Goal: Complete application form

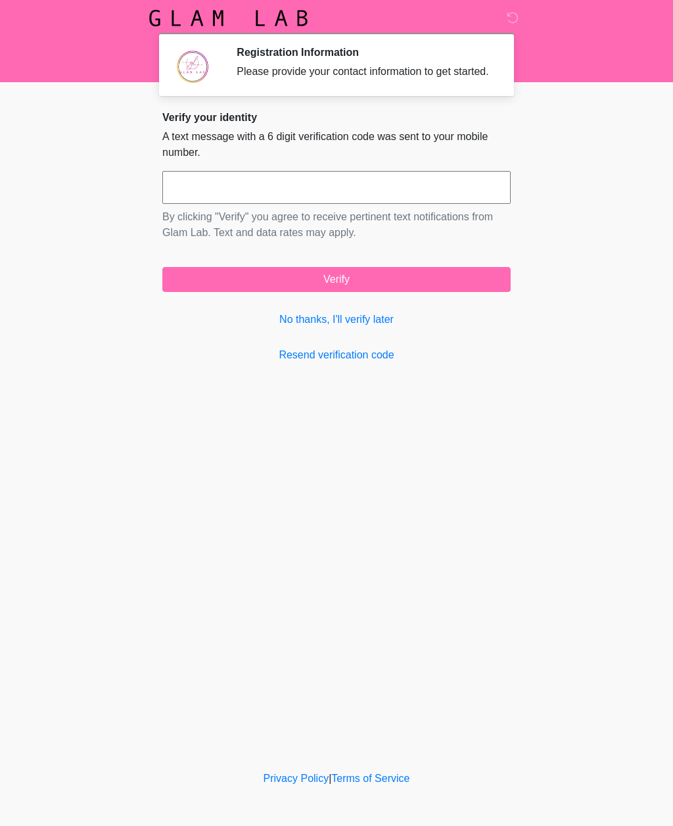
click at [404, 204] on input "text" at bounding box center [336, 187] width 348 height 33
type input "******"
click at [436, 289] on button "Verify" at bounding box center [336, 279] width 348 height 25
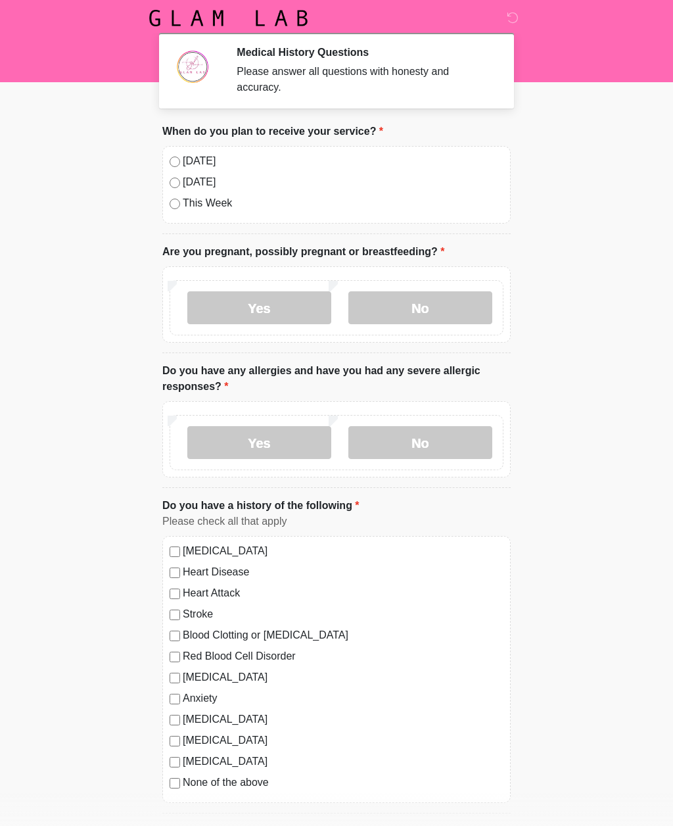
click at [200, 157] on label "[DATE]" at bounding box center [343, 161] width 321 height 16
click at [438, 312] on label "No" at bounding box center [420, 307] width 144 height 33
click at [448, 444] on label "No" at bounding box center [420, 442] width 144 height 33
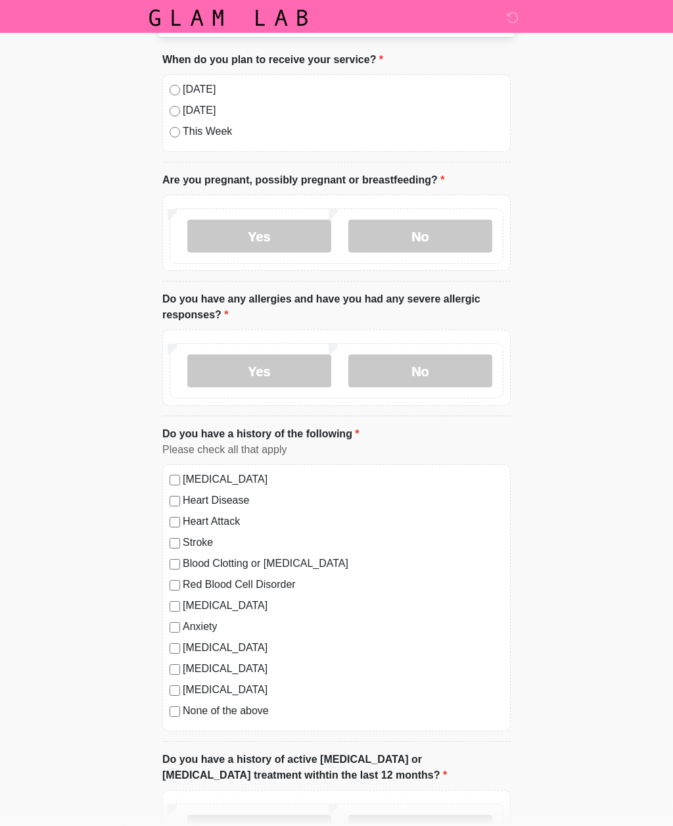
scroll to position [74, 0]
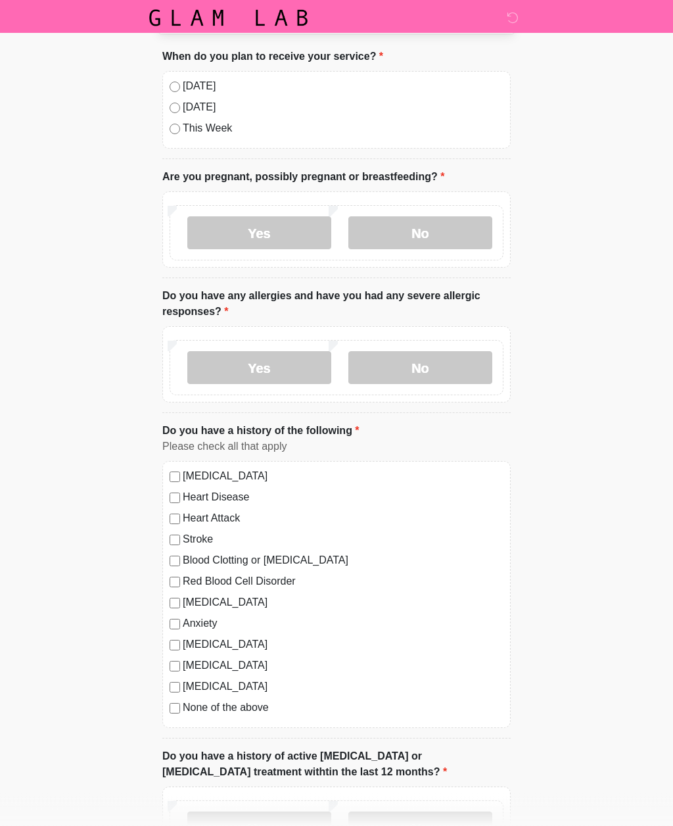
click at [265, 712] on label "None of the above" at bounding box center [343, 708] width 321 height 16
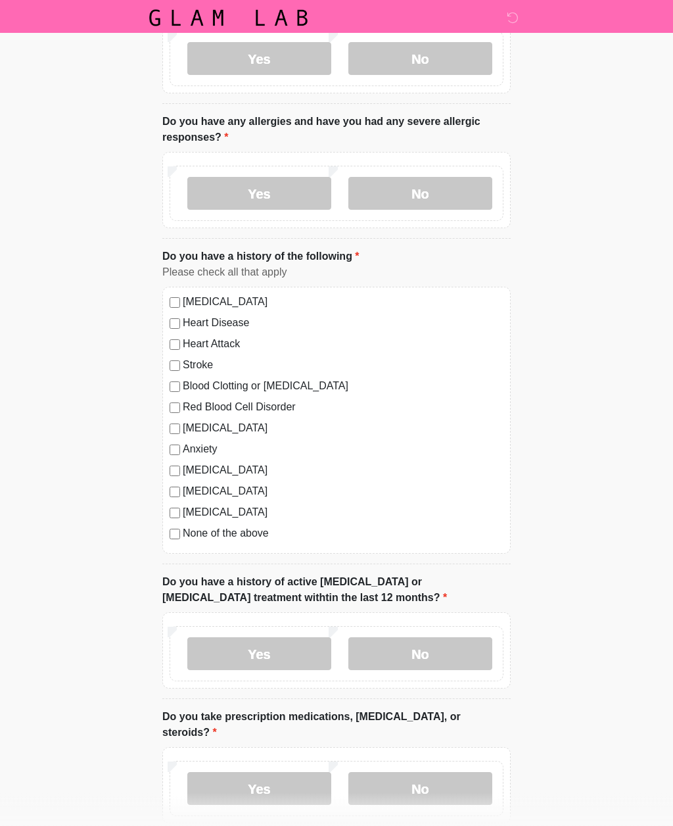
scroll to position [271, 0]
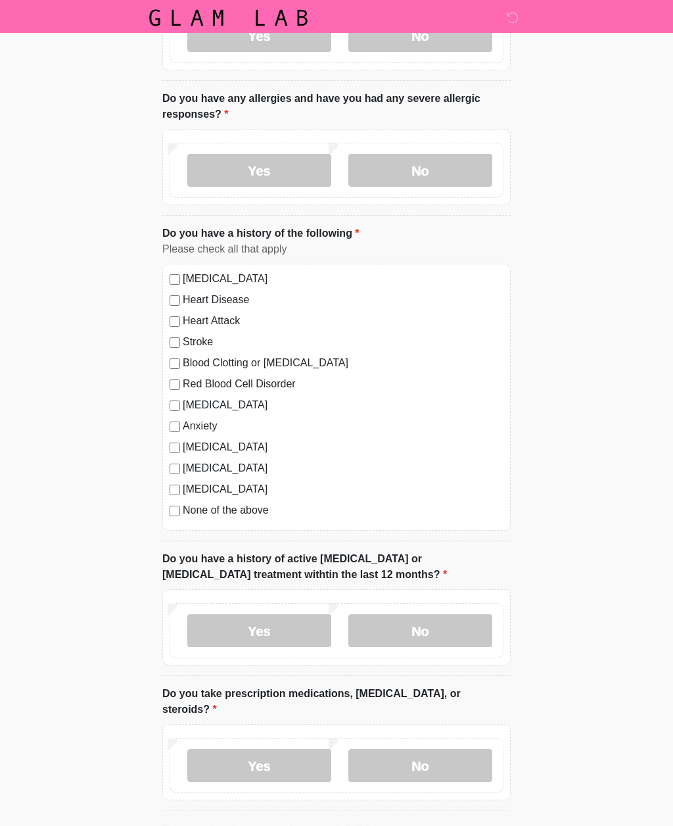
click at [451, 630] on label "No" at bounding box center [420, 631] width 144 height 33
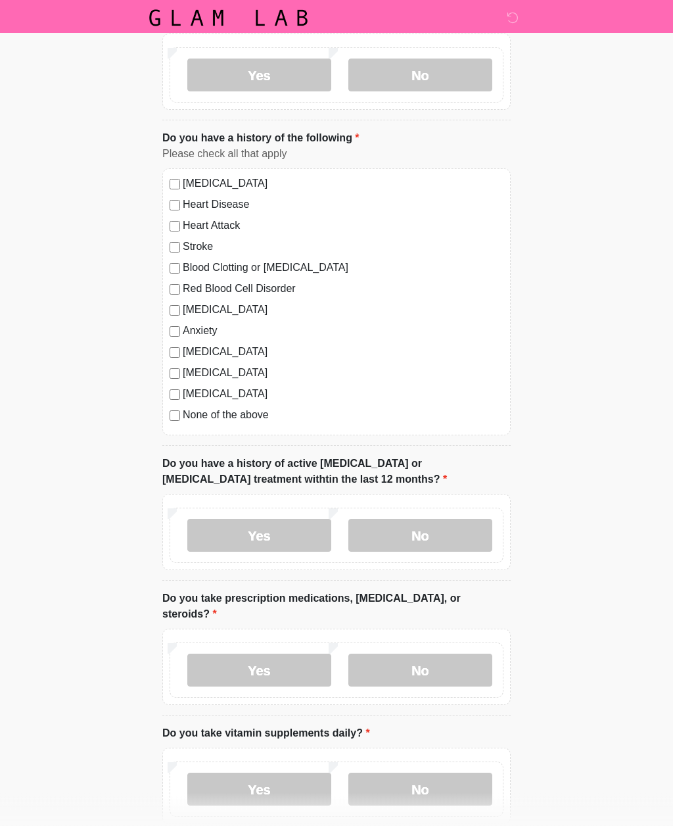
scroll to position [368, 0]
click at [458, 667] on label "No" at bounding box center [420, 669] width 144 height 33
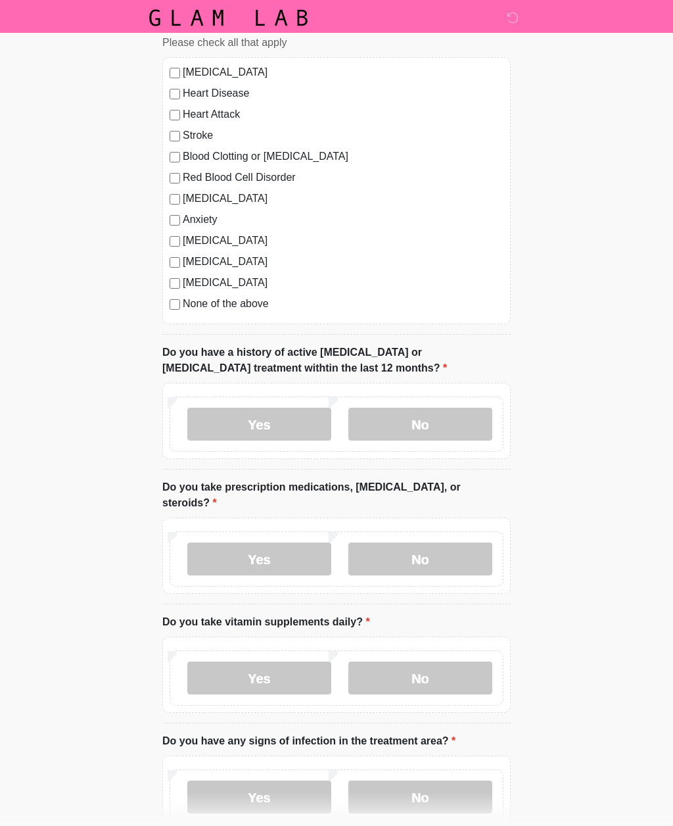
scroll to position [478, 0]
click at [452, 676] on label "No" at bounding box center [420, 677] width 144 height 33
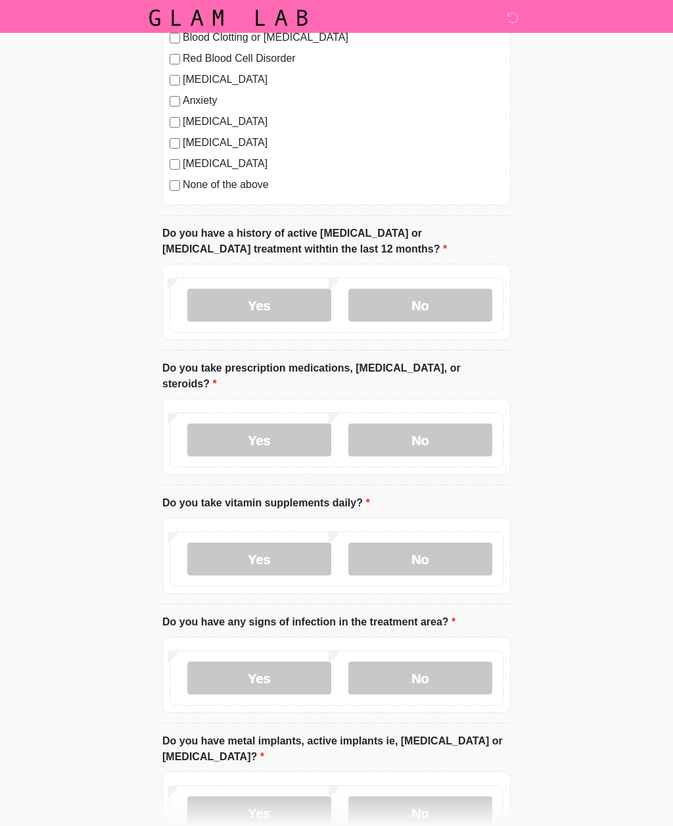
scroll to position [597, 0]
click at [461, 685] on label "No" at bounding box center [420, 677] width 144 height 33
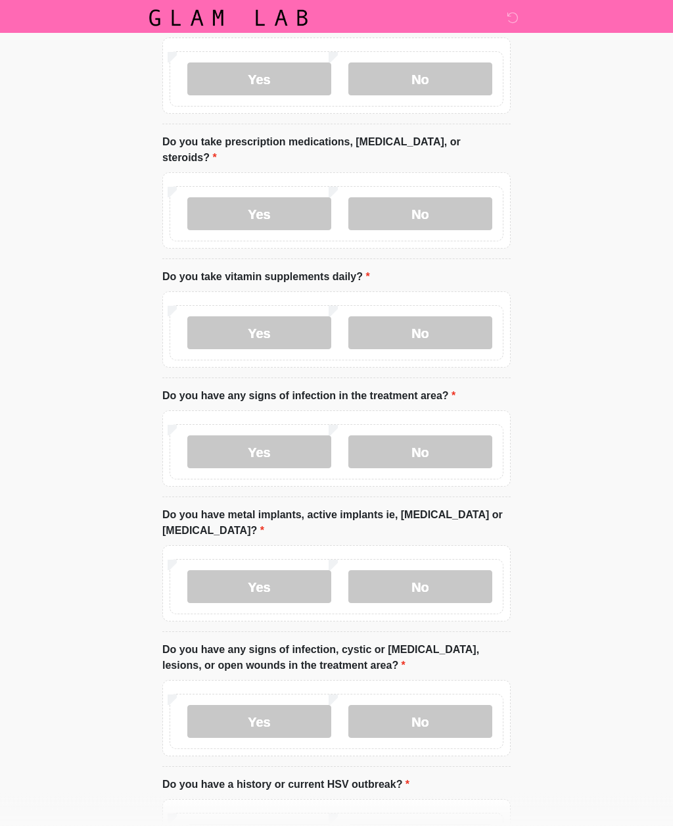
scroll to position [824, 0]
click at [466, 573] on label "No" at bounding box center [420, 586] width 144 height 33
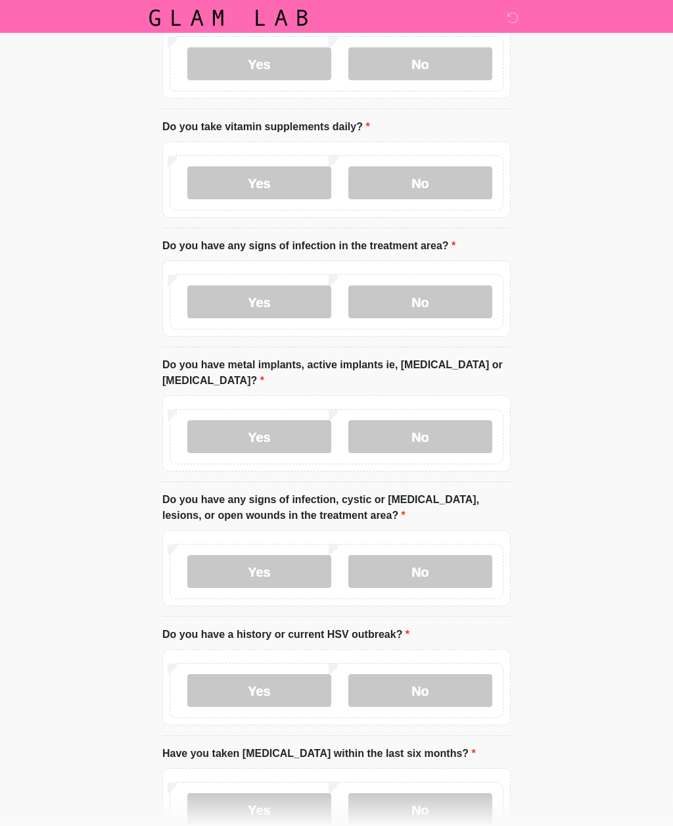
scroll to position [974, 0]
click at [457, 567] on label "No" at bounding box center [420, 570] width 144 height 33
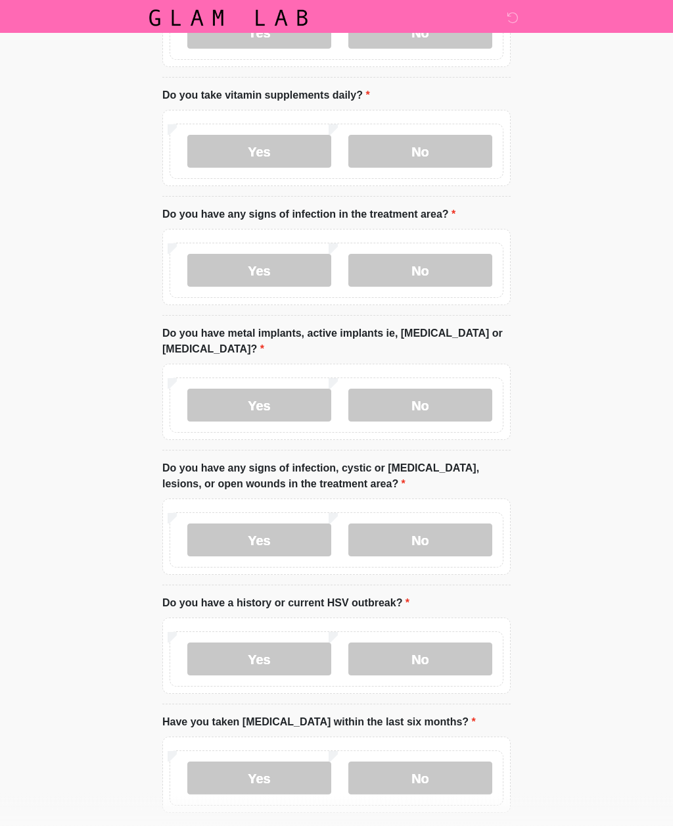
scroll to position [1061, 0]
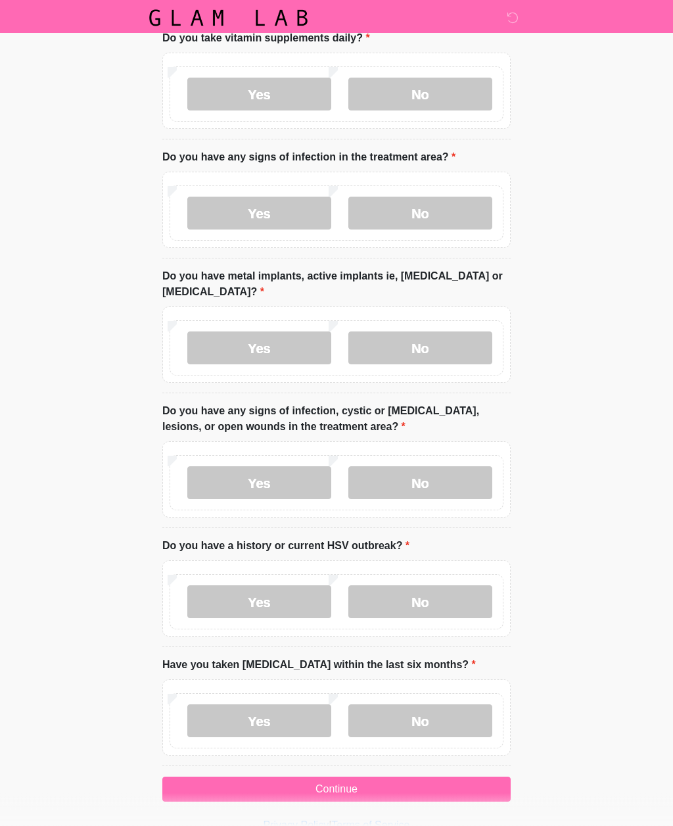
click at [422, 725] on label "No" at bounding box center [420, 721] width 144 height 33
click at [409, 793] on button "Continue" at bounding box center [336, 789] width 348 height 25
click at [446, 575] on div "Yes No" at bounding box center [337, 601] width 334 height 55
click at [442, 595] on label "No" at bounding box center [420, 602] width 144 height 33
click at [346, 796] on button "Continue" at bounding box center [336, 789] width 348 height 25
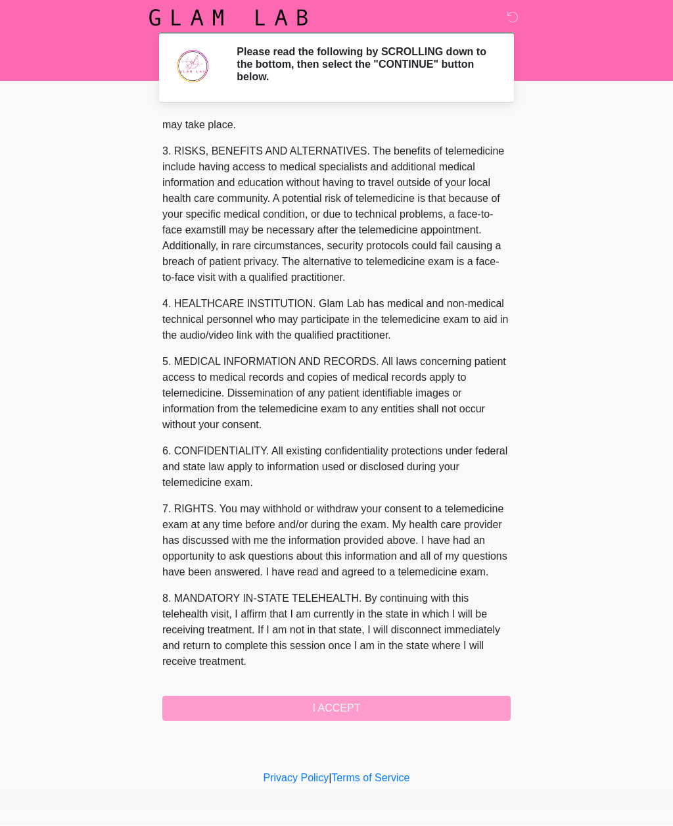
scroll to position [216, 0]
click at [381, 716] on button "I ACCEPT" at bounding box center [336, 708] width 348 height 25
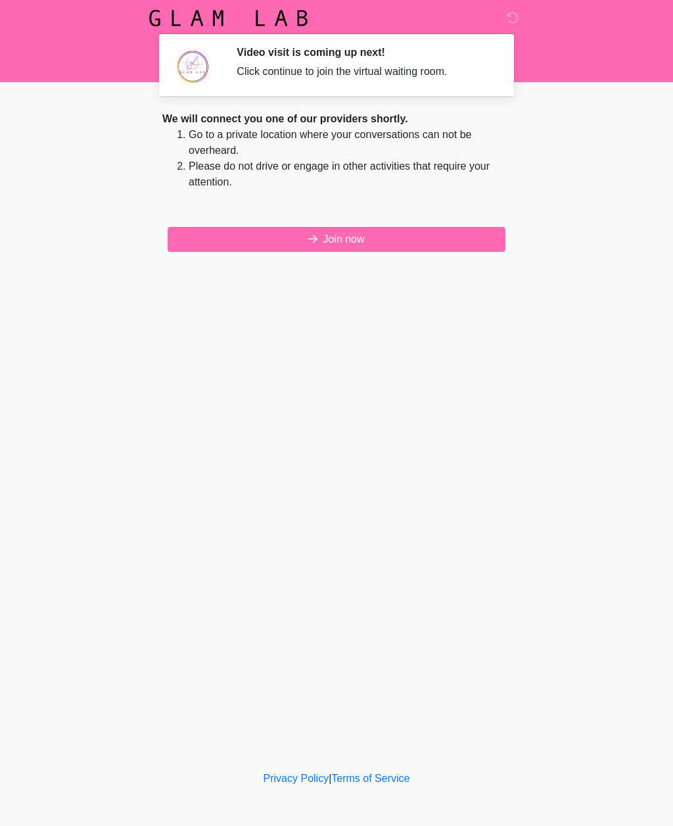
click at [434, 234] on button "Join now" at bounding box center [337, 239] width 338 height 25
